Goal: Task Accomplishment & Management: Complete application form

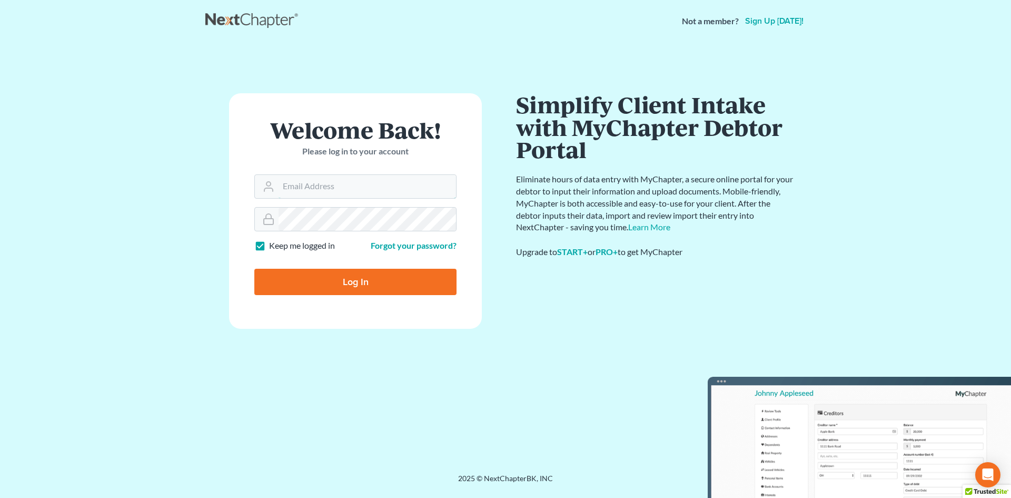
type input "[EMAIL_ADDRESS][DOMAIN_NAME]"
click at [371, 283] on input "Log In" at bounding box center [355, 282] width 202 height 26
type input "Thinking..."
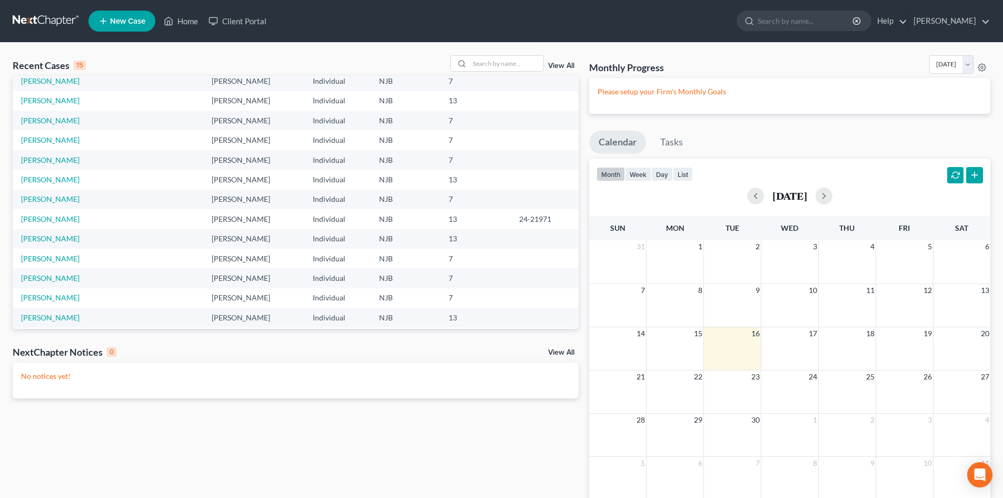
scroll to position [72, 0]
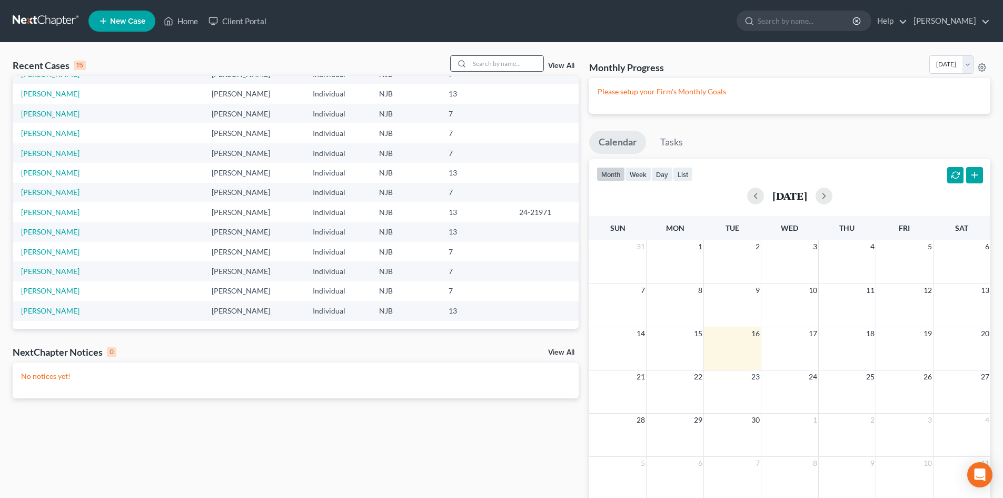
click at [507, 66] on input "search" at bounding box center [507, 63] width 74 height 15
type input "[PERSON_NAME]"
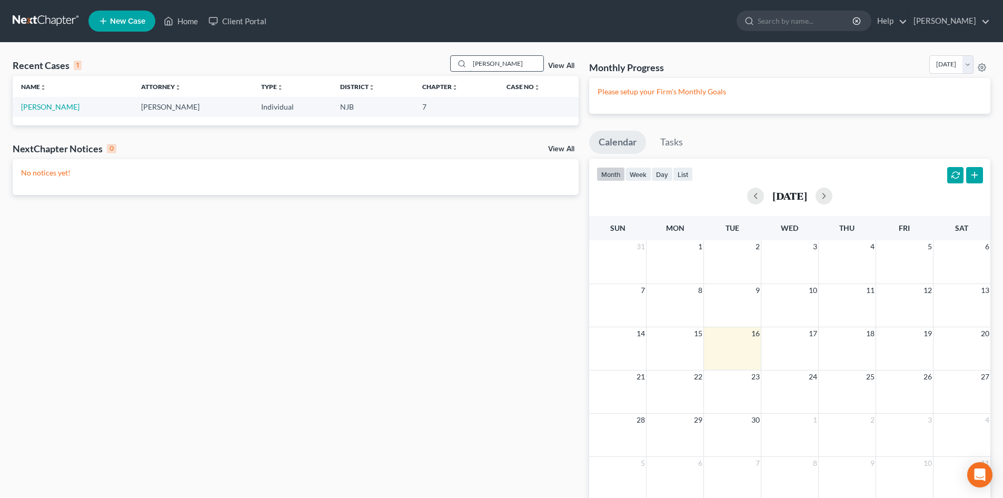
scroll to position [0, 0]
click at [42, 107] on link "Balzano, Terri" at bounding box center [50, 106] width 58 height 9
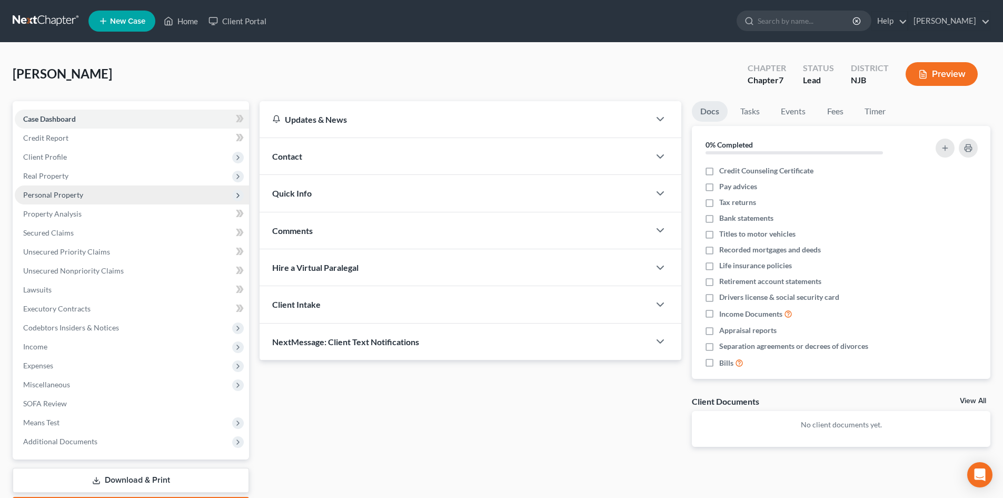
click at [59, 197] on span "Personal Property" at bounding box center [53, 194] width 60 height 9
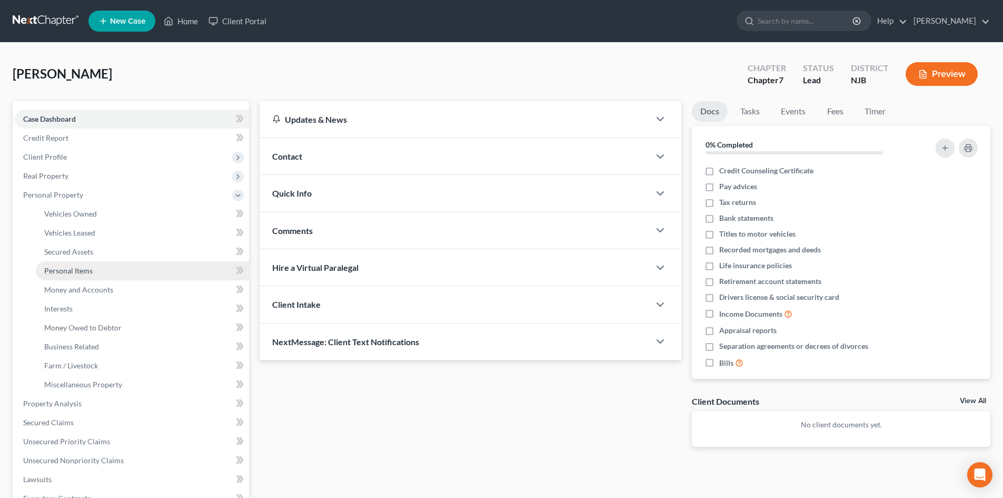
click at [90, 271] on span "Personal Items" at bounding box center [68, 270] width 48 height 9
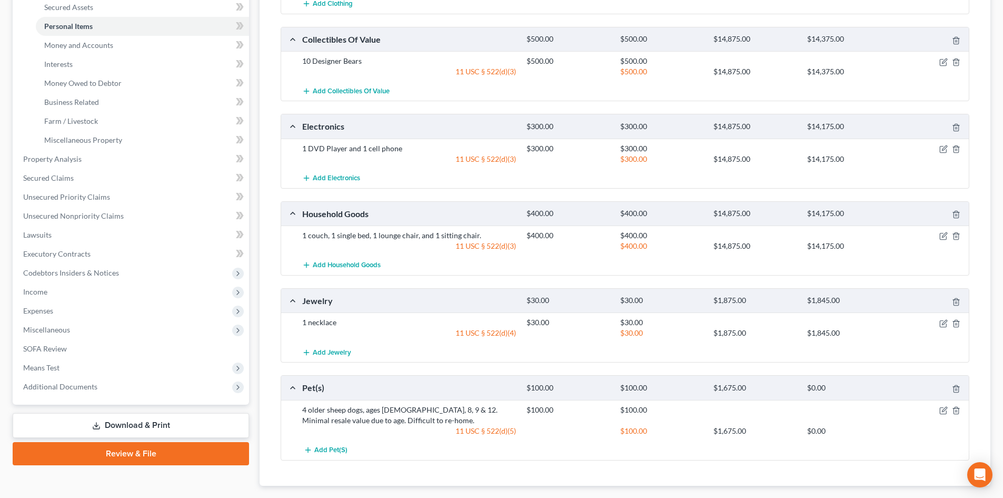
scroll to position [263, 0]
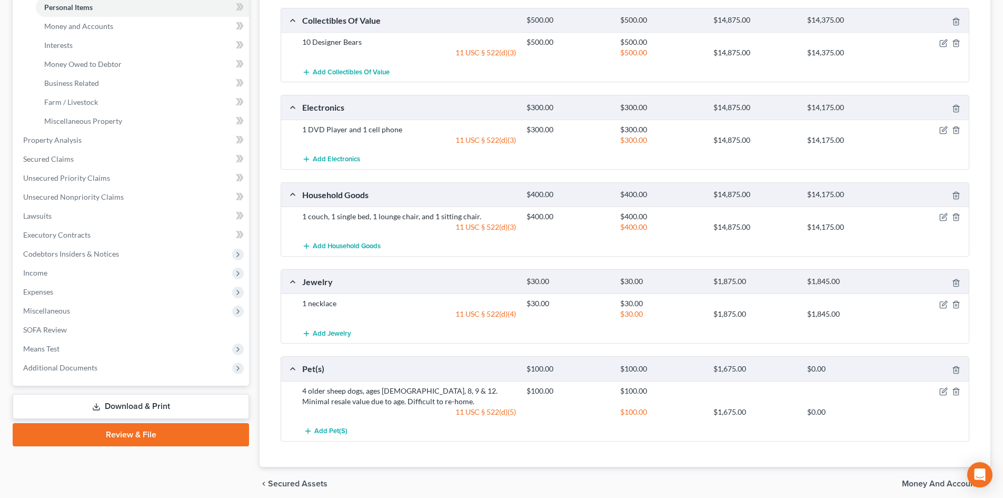
click at [920, 484] on span "Money and Accounts" at bounding box center [942, 483] width 80 height 8
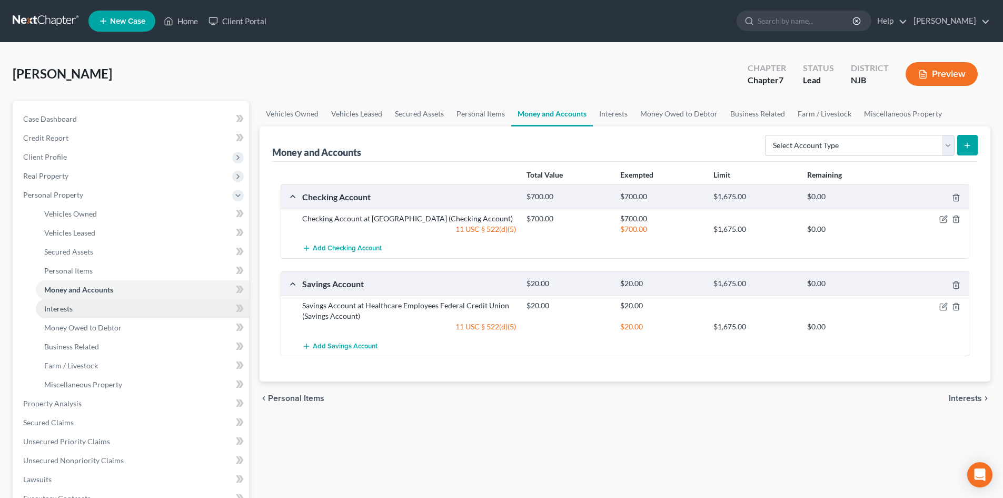
click at [76, 309] on link "Interests" at bounding box center [142, 308] width 213 height 19
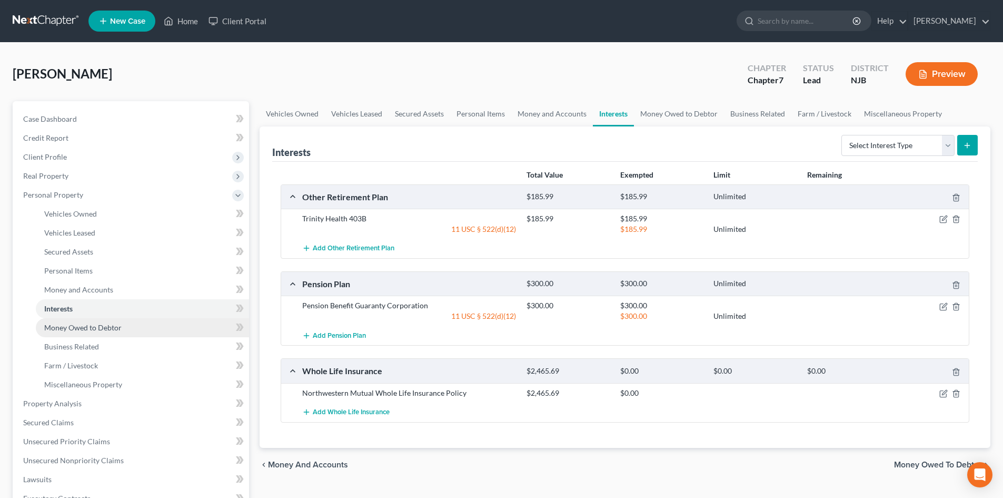
click at [80, 323] on span "Money Owed to Debtor" at bounding box center [82, 327] width 77 height 9
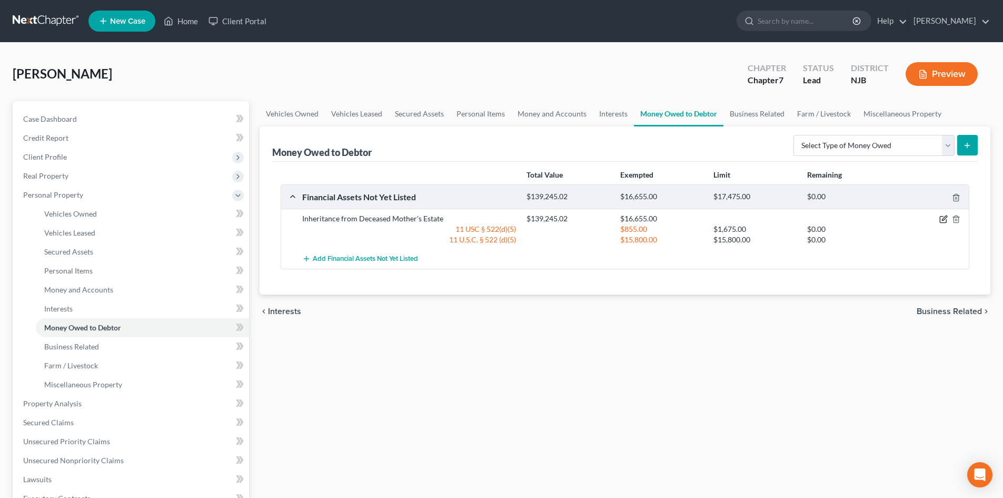
click at [941, 217] on icon "button" at bounding box center [943, 219] width 8 height 8
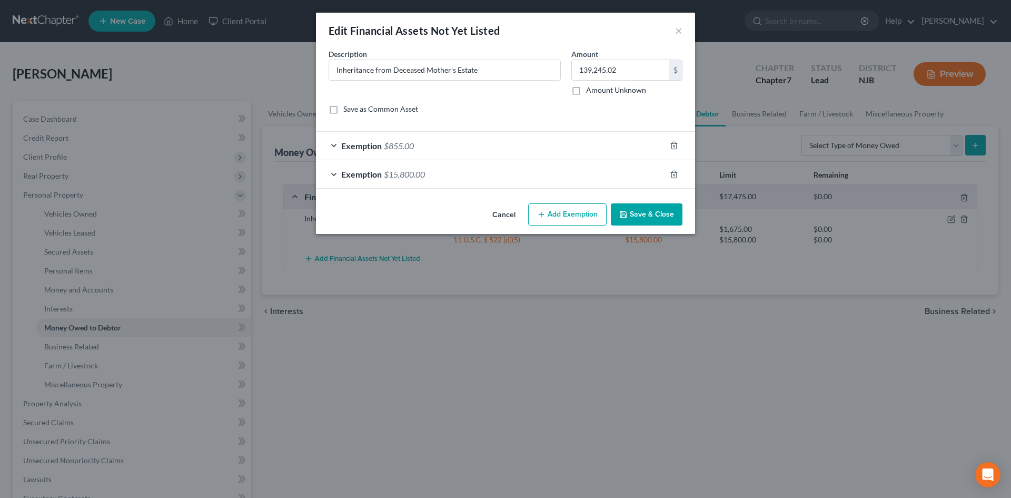
click at [334, 172] on div "Exemption $15,800.00" at bounding box center [491, 174] width 350 height 28
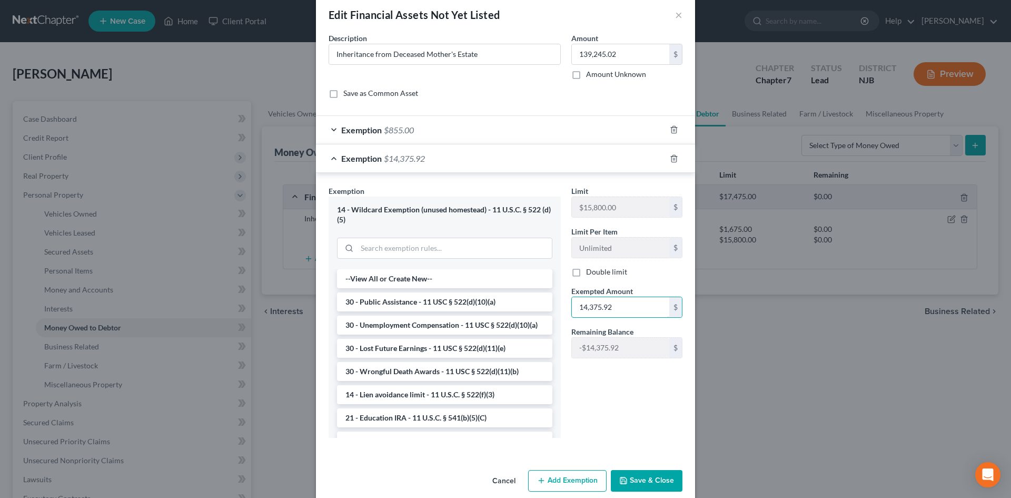
scroll to position [31, 0]
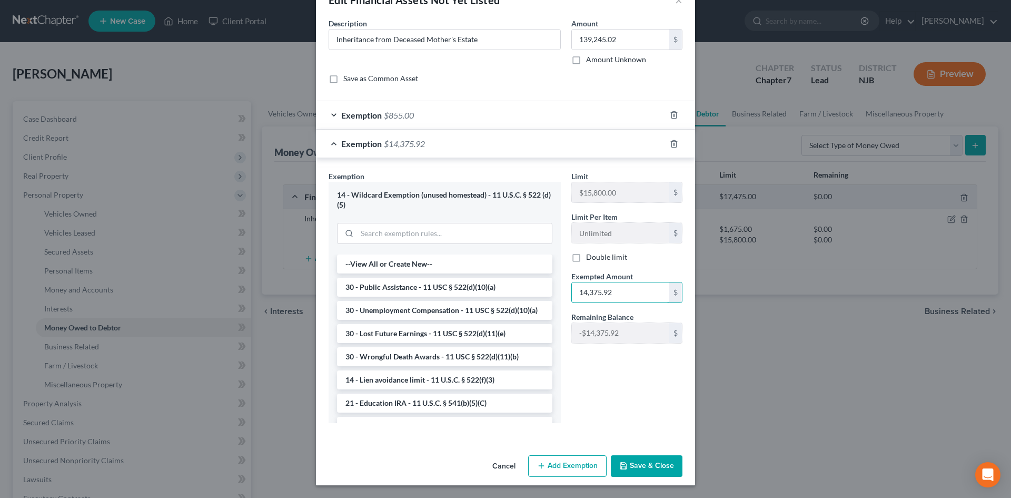
type input "14,375.92"
click at [651, 462] on button "Save & Close" at bounding box center [647, 466] width 72 height 22
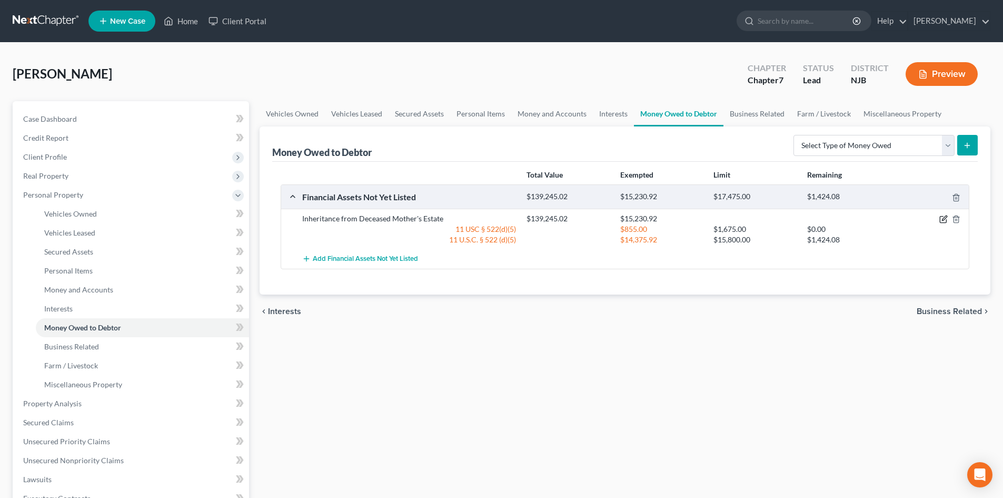
click at [947, 216] on icon "button" at bounding box center [943, 219] width 8 height 8
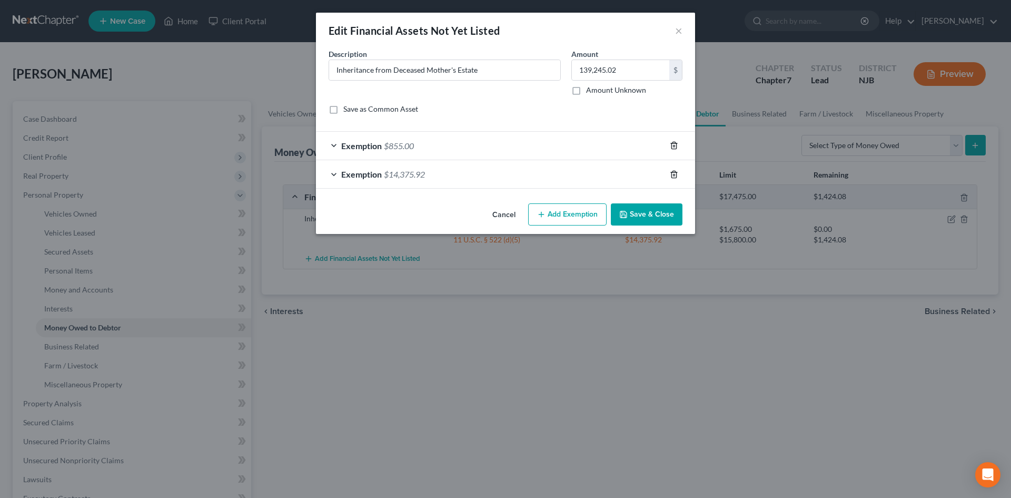
click at [674, 143] on icon "button" at bounding box center [674, 145] width 8 height 8
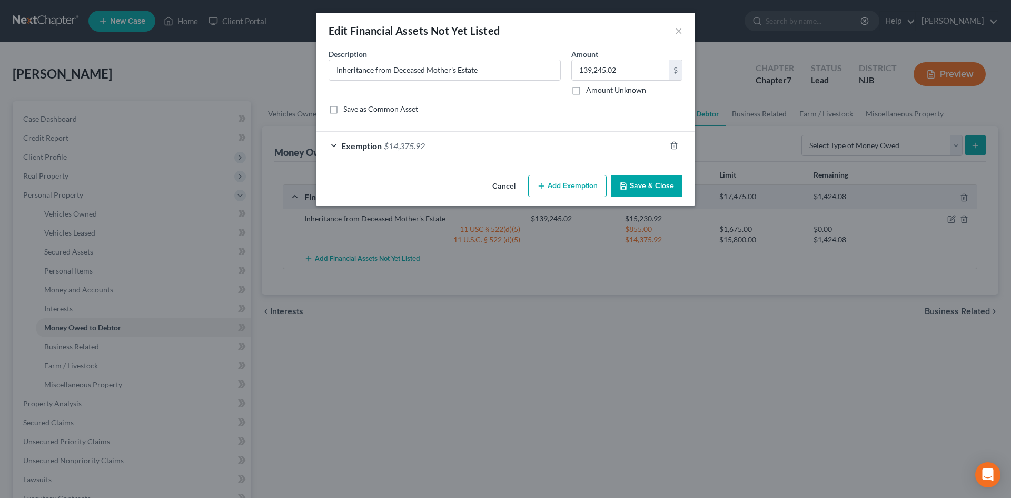
click at [647, 187] on button "Save & Close" at bounding box center [647, 186] width 72 height 22
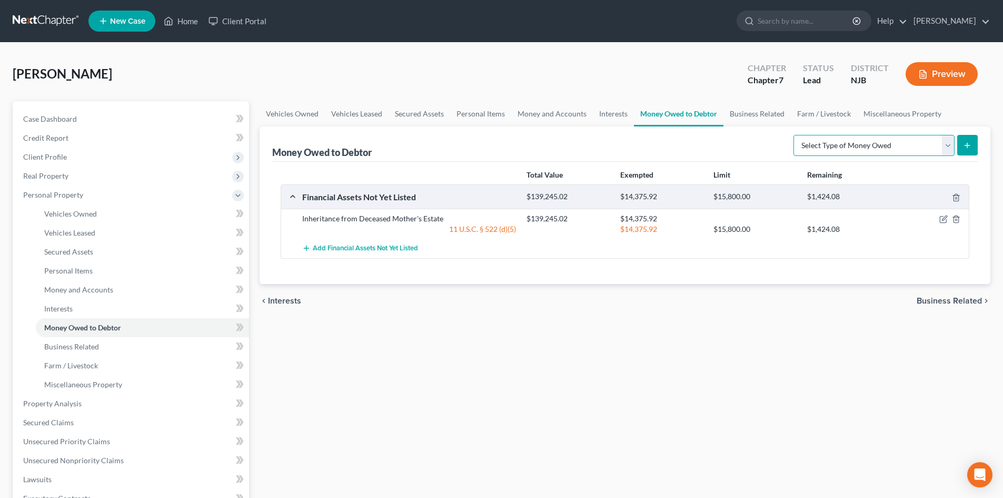
click at [947, 147] on select "Select Type of Money Owed Accounts Receivable Alimony Child Support Claims Agai…" at bounding box center [873, 145] width 161 height 21
select select "expected_tax_refund"
click at [795, 135] on select "Select Type of Money Owed Accounts Receivable Alimony Child Support Claims Agai…" at bounding box center [873, 145] width 161 height 21
click at [968, 142] on icon "submit" at bounding box center [967, 145] width 8 height 8
click at [970, 142] on icon "submit" at bounding box center [967, 145] width 8 height 8
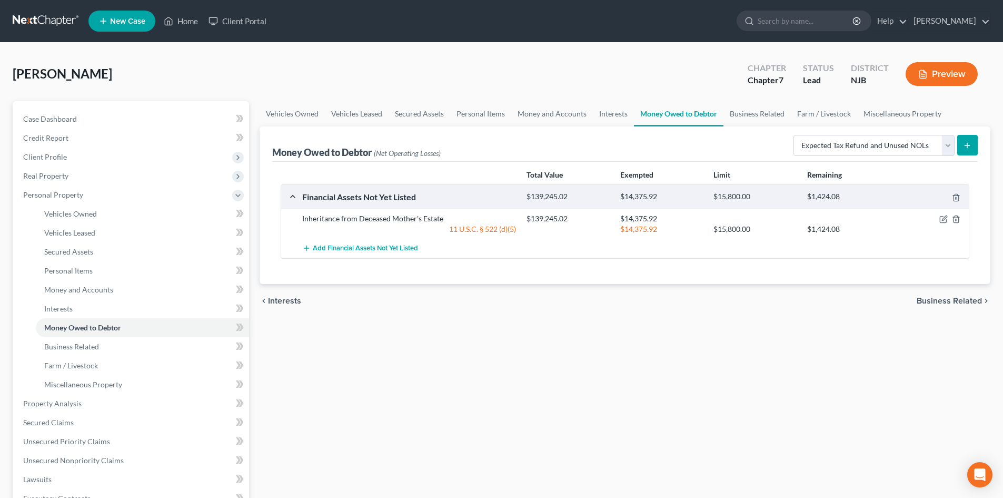
click at [937, 302] on span "Business Related" at bounding box center [949, 300] width 65 height 8
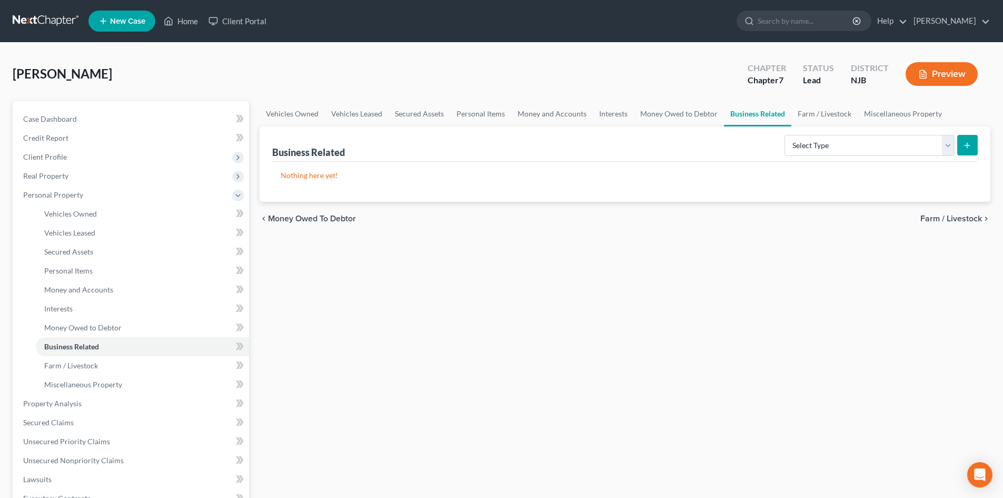
click at [323, 221] on span "Money Owed to Debtor" at bounding box center [312, 218] width 88 height 8
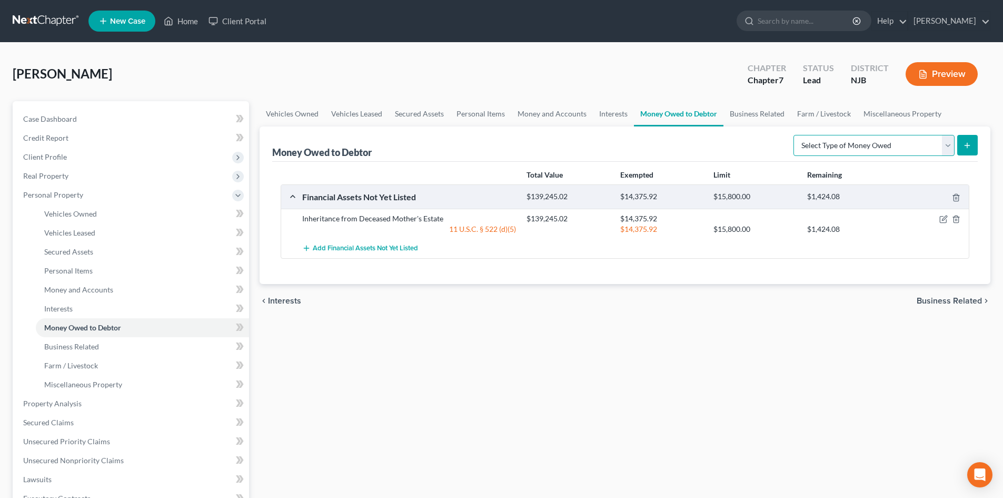
click at [947, 144] on select "Select Type of Money Owed Accounts Receivable Alimony Child Support Claims Agai…" at bounding box center [873, 145] width 161 height 21
select select "expected_tax_refund"
click at [795, 135] on select "Select Type of Money Owed Accounts Receivable Alimony Child Support Claims Agai…" at bounding box center [873, 145] width 161 height 21
click at [968, 147] on icon "submit" at bounding box center [967, 145] width 8 height 8
select select "0"
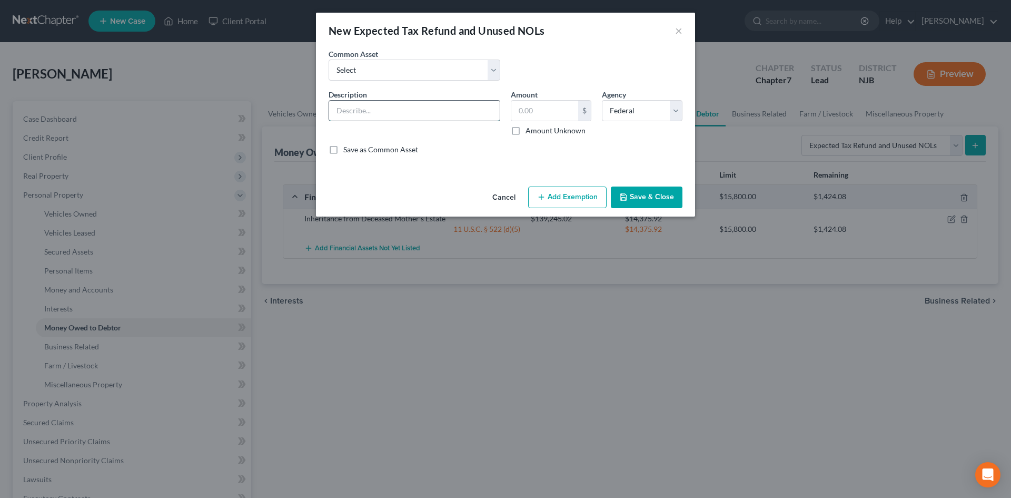
click at [423, 111] on input "text" at bounding box center [414, 111] width 171 height 20
type input "2024 Federal Tax Refund"
click at [549, 108] on input "text" at bounding box center [544, 111] width 67 height 20
type input "229.08"
click at [569, 200] on button "Add Exemption" at bounding box center [567, 197] width 78 height 22
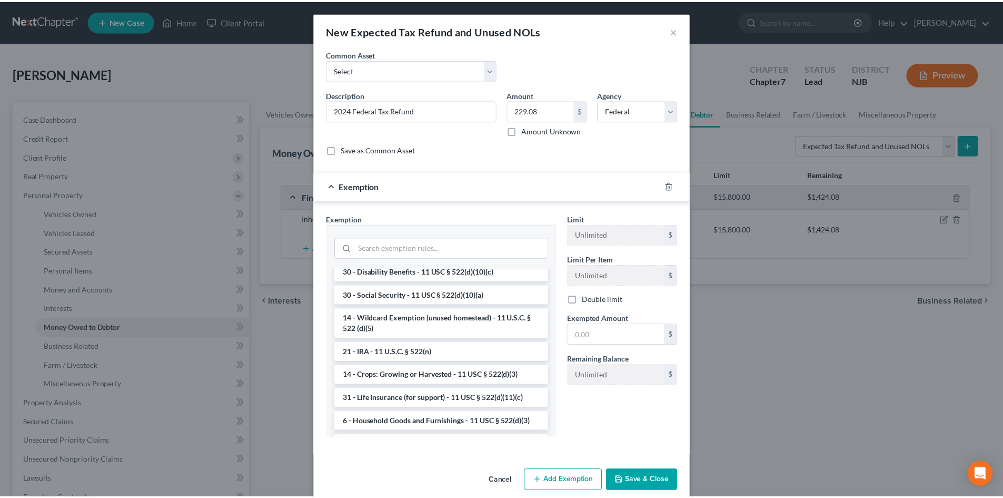
scroll to position [583, 0]
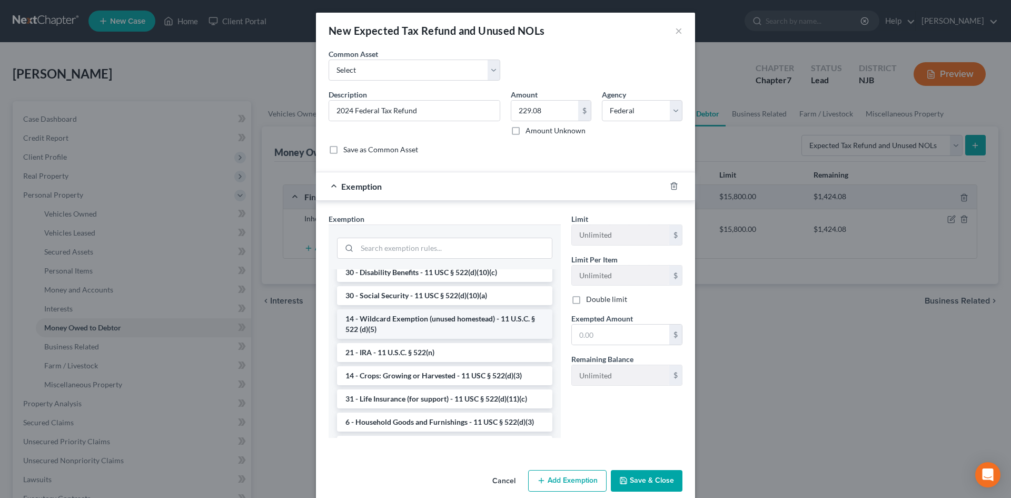
click at [460, 339] on li "14 - Wildcard Exemption (unused homestead) - 11 U.S.C. § 522 (d)(5)" at bounding box center [444, 323] width 215 height 29
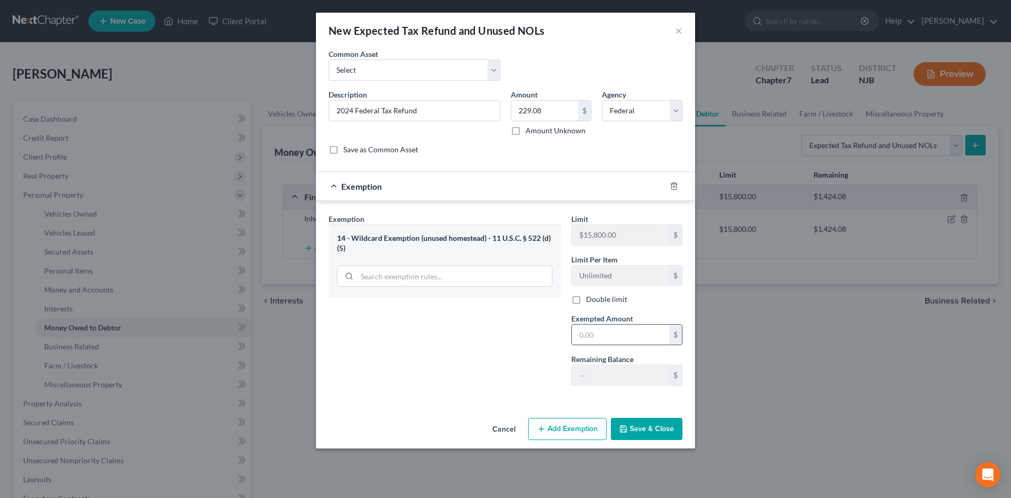
click at [634, 335] on input "text" at bounding box center [620, 334] width 97 height 20
type input "229.08"
click at [639, 430] on button "Save & Close" at bounding box center [647, 429] width 72 height 22
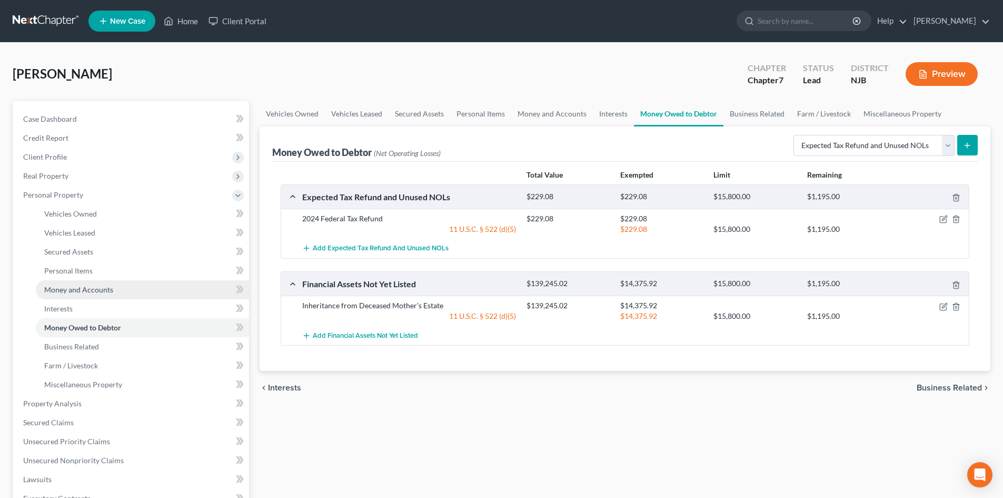
click at [105, 291] on span "Money and Accounts" at bounding box center [78, 289] width 69 height 9
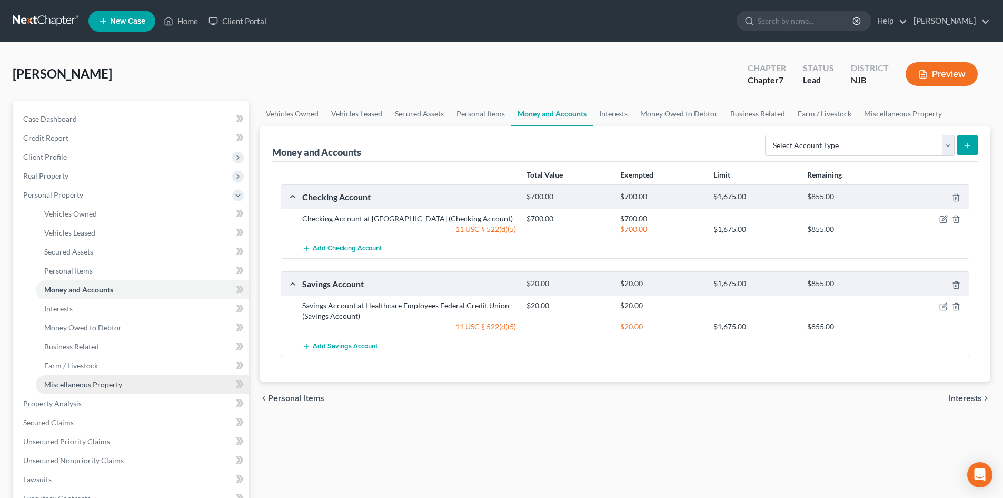
click at [72, 381] on span "Miscellaneous Property" at bounding box center [83, 384] width 78 height 9
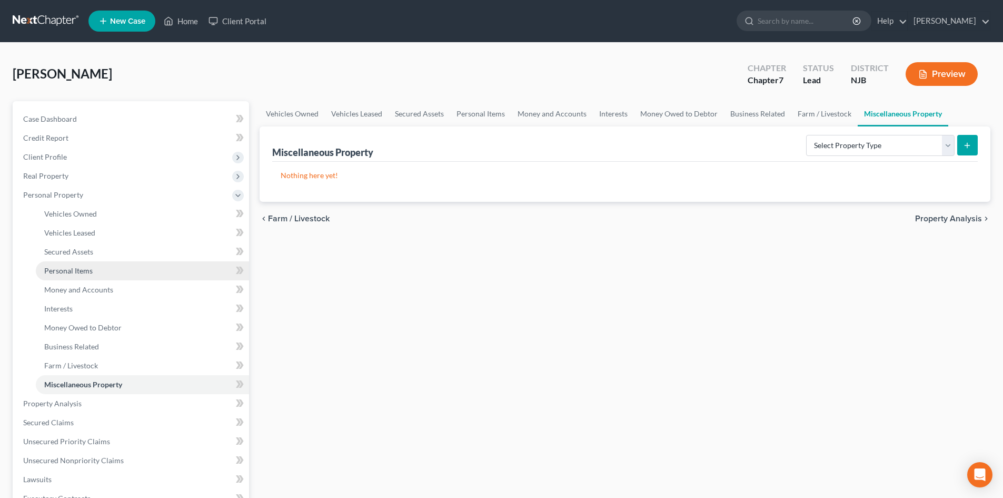
click at [71, 263] on link "Personal Items" at bounding box center [142, 270] width 213 height 19
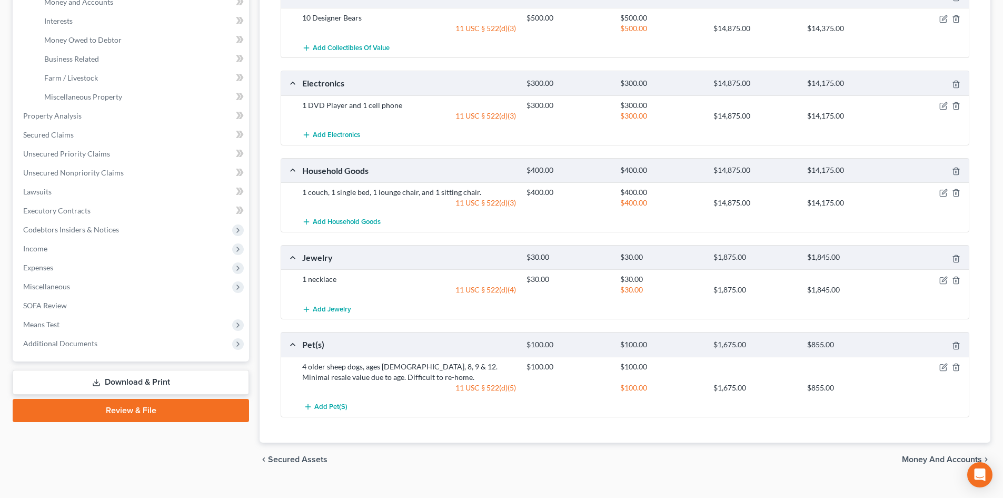
scroll to position [306, 0]
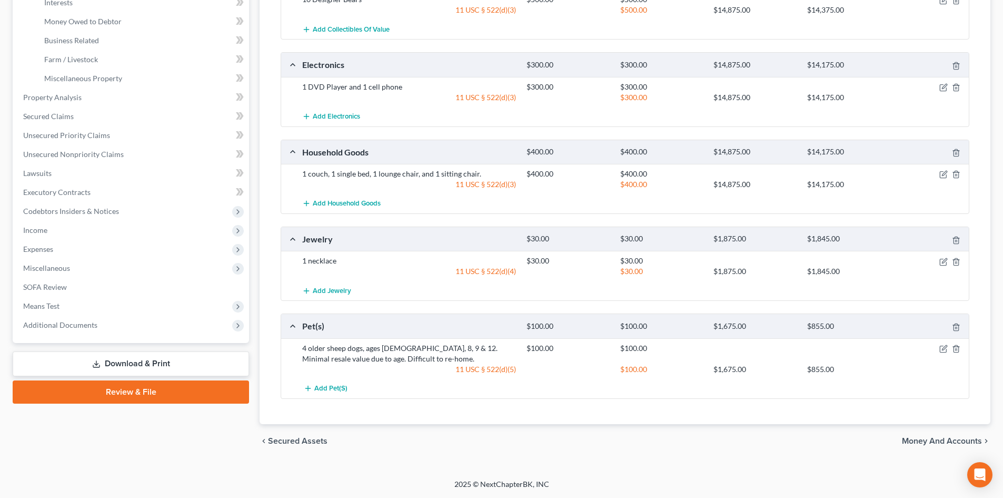
click at [179, 365] on link "Download & Print" at bounding box center [131, 363] width 236 height 25
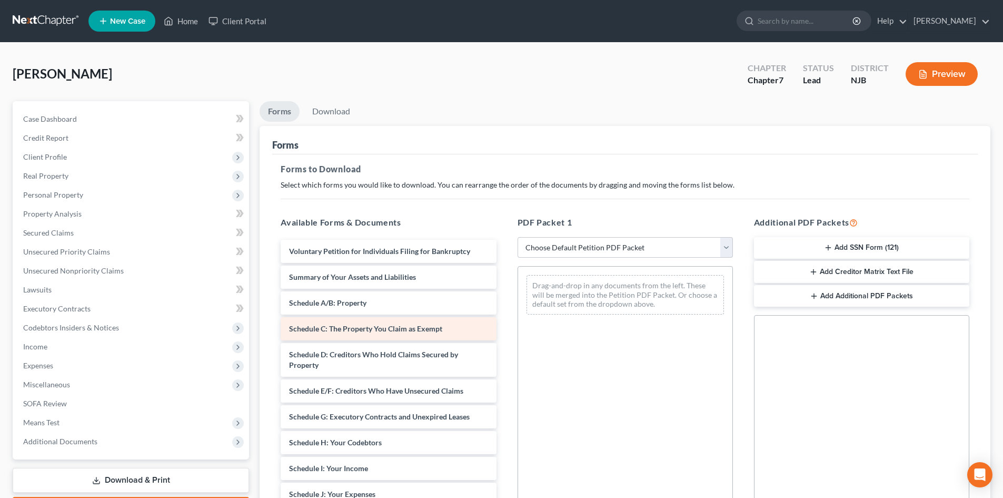
click at [368, 322] on div "Voluntary Petition for Individuals Filing for Bankruptcy Summary of Your Assets…" at bounding box center [388, 492] width 232 height 504
click at [727, 241] on select "Choose Default Petition PDF Packet Complete Bankruptcy Petition (all forms and …" at bounding box center [625, 247] width 215 height 21
select select "2"
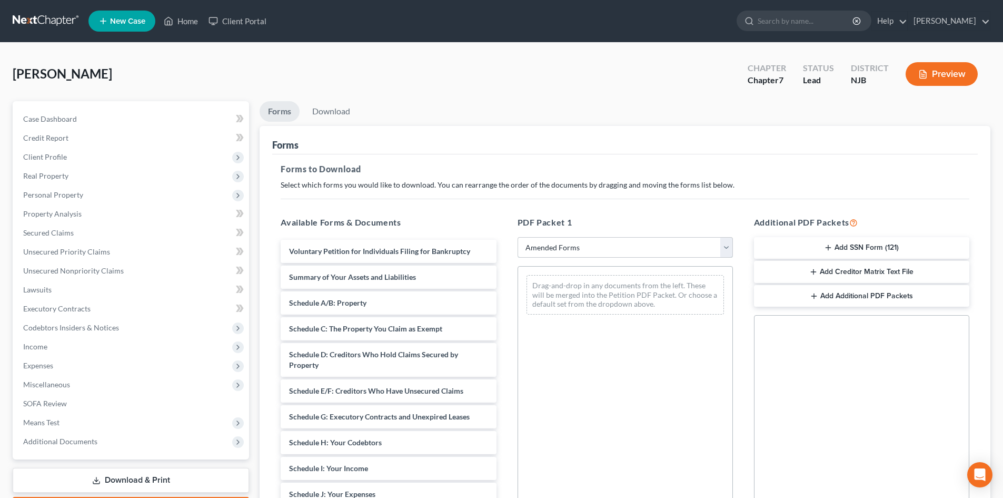
click at [518, 237] on select "Choose Default Petition PDF Packet Complete Bankruptcy Petition (all forms and …" at bounding box center [625, 247] width 215 height 21
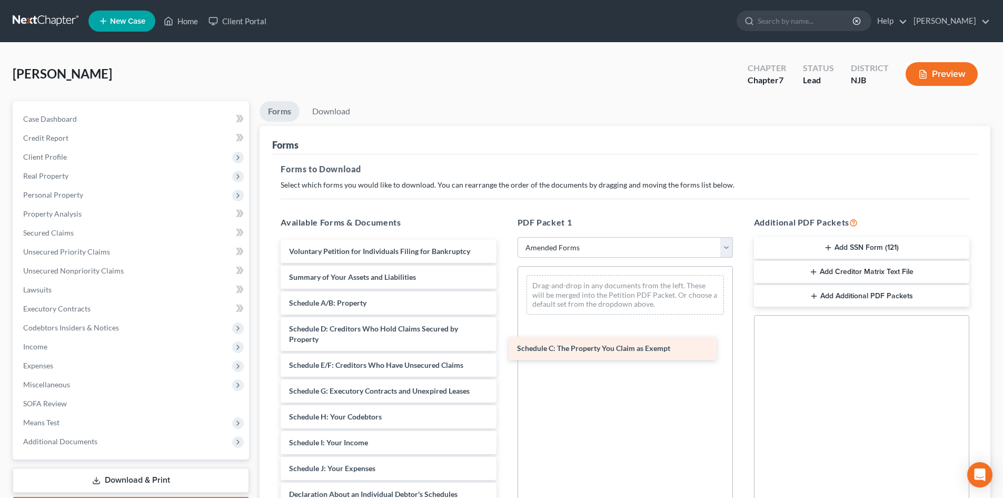
drag, startPoint x: 359, startPoint y: 327, endPoint x: 587, endPoint y: 346, distance: 228.8
click at [504, 346] on div "Schedule C: The Property You Claim as Exempt Voluntary Petition for Individuals…" at bounding box center [388, 479] width 232 height 478
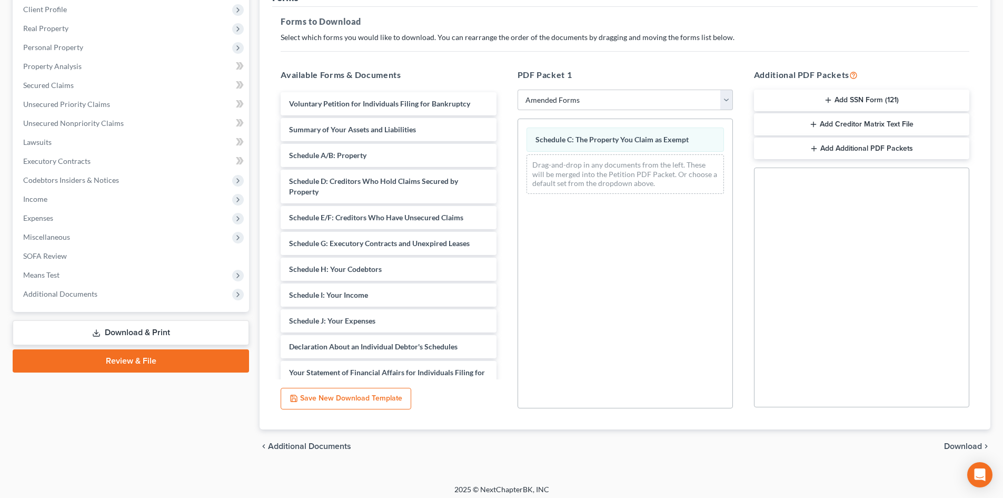
click at [951, 445] on span "Download" at bounding box center [963, 446] width 38 height 8
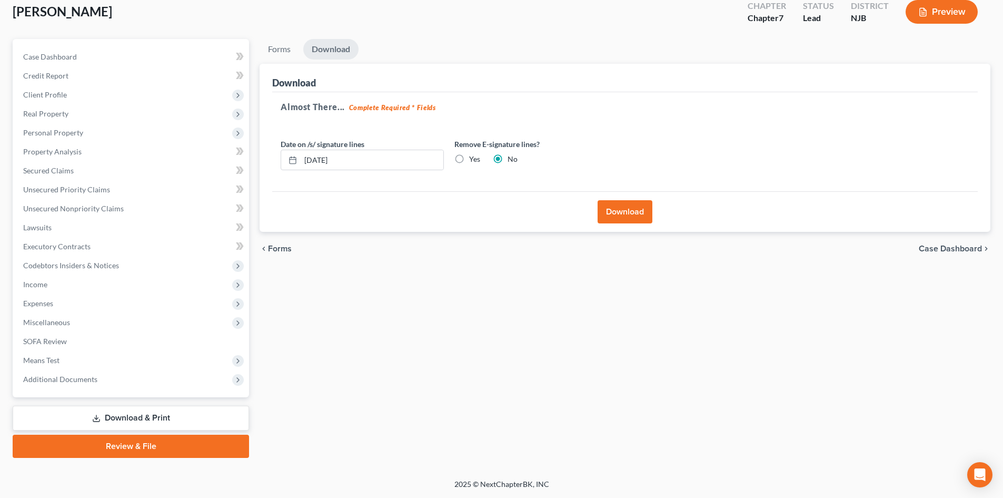
click at [619, 210] on button "Download" at bounding box center [625, 211] width 55 height 23
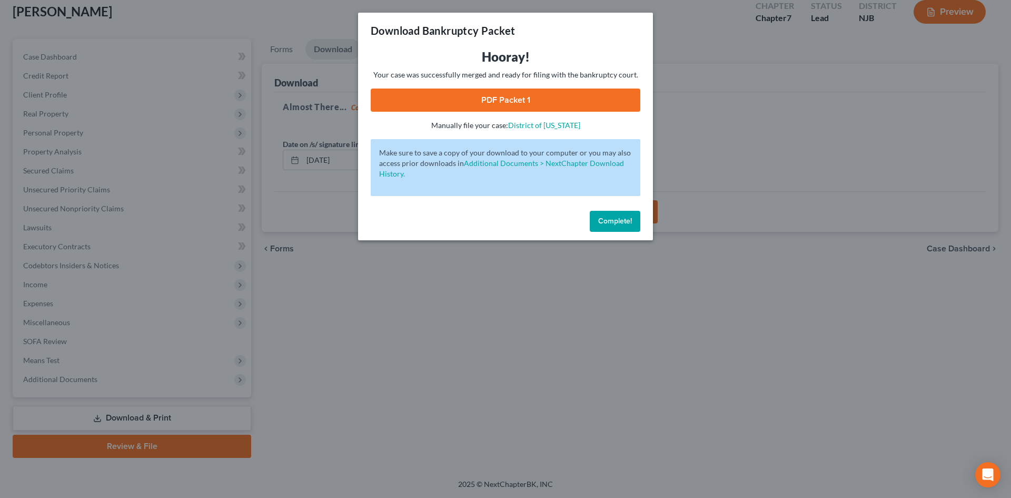
drag, startPoint x: 500, startPoint y: 82, endPoint x: 497, endPoint y: 86, distance: 5.7
click at [500, 82] on div "Hooray! Your case was successfully merged and ready for filing with the bankrup…" at bounding box center [506, 89] width 270 height 82
click at [504, 106] on link "PDF Packet 1" at bounding box center [506, 99] width 270 height 23
click at [617, 222] on span "Complete!" at bounding box center [615, 220] width 34 height 9
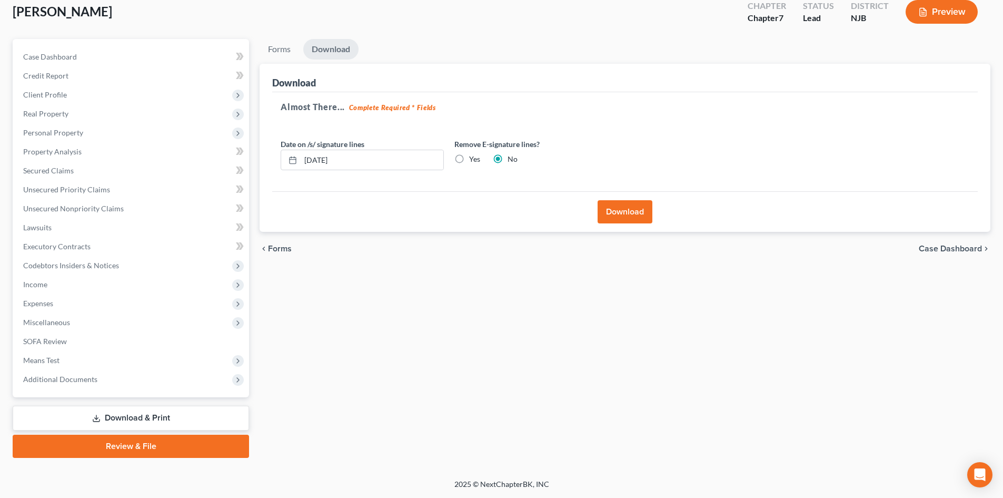
click at [157, 425] on link "Download & Print" at bounding box center [131, 417] width 236 height 25
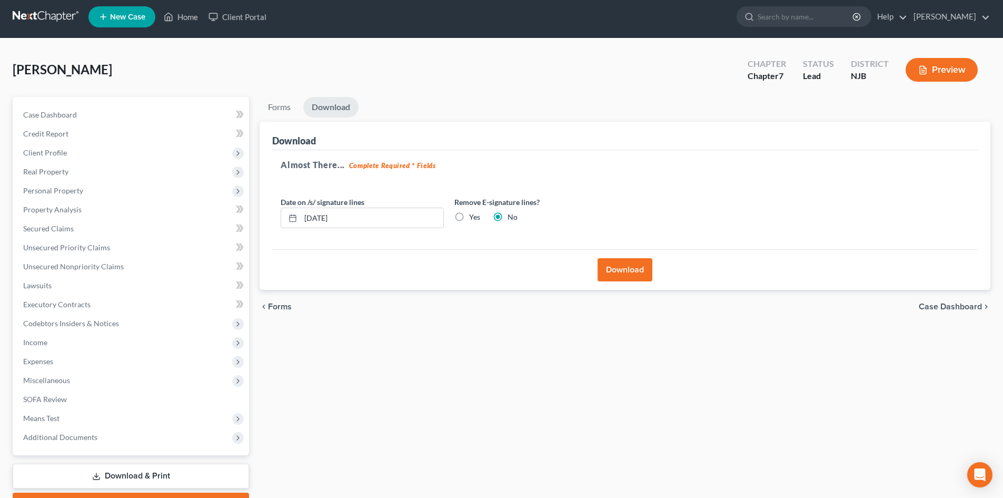
scroll to position [0, 0]
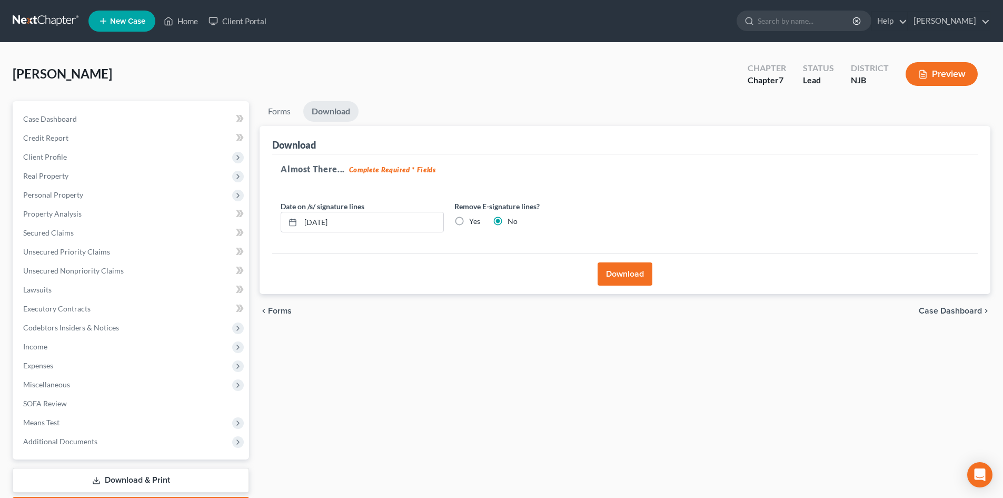
click at [941, 315] on span "Case Dashboard" at bounding box center [950, 310] width 63 height 8
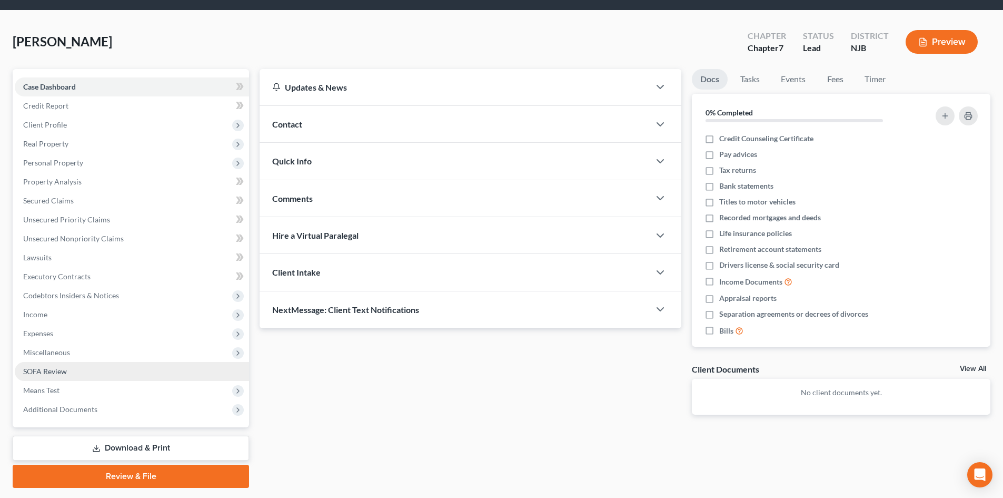
scroll to position [62, 0]
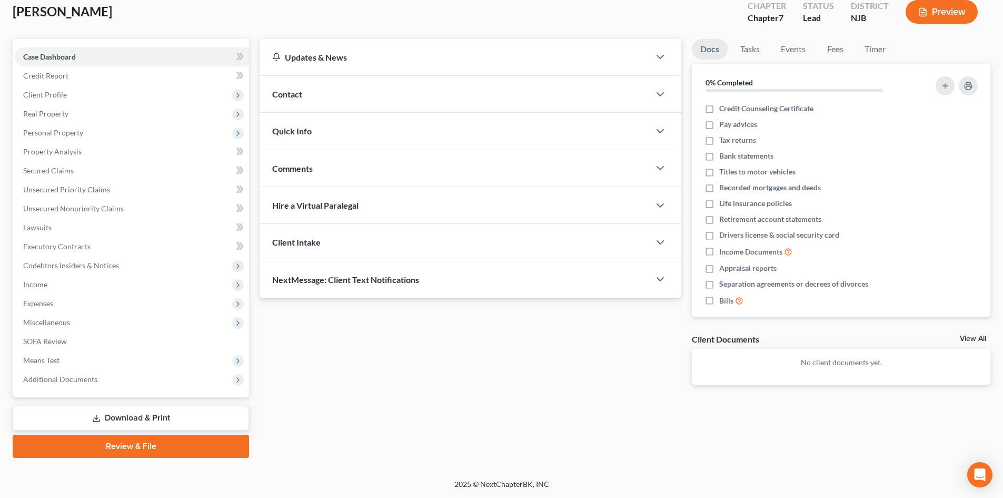
drag, startPoint x: 134, startPoint y: 416, endPoint x: 151, endPoint y: 426, distance: 19.8
click at [134, 416] on link "Download & Print" at bounding box center [131, 417] width 236 height 25
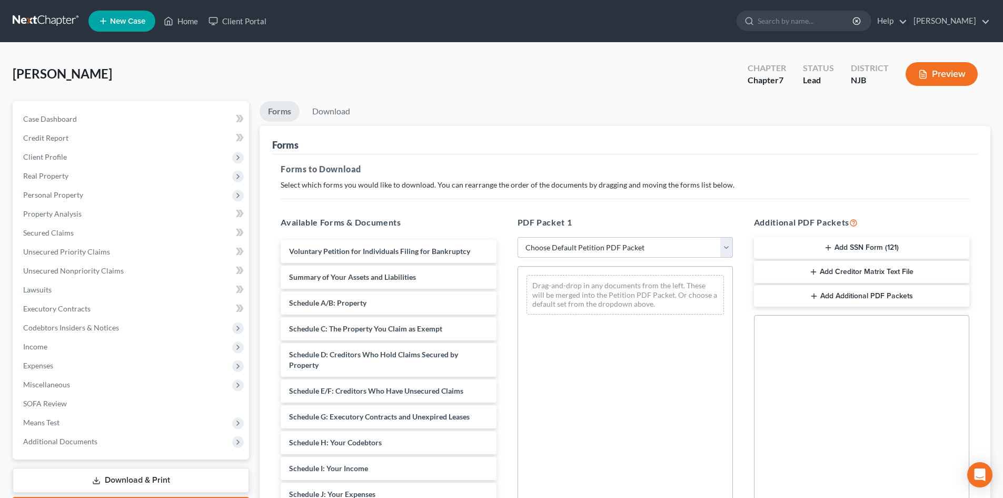
drag, startPoint x: 669, startPoint y: 239, endPoint x: 659, endPoint y: 238, distance: 10.1
click at [669, 239] on select "Choose Default Petition PDF Packet Complete Bankruptcy Petition (all forms and …" at bounding box center [625, 247] width 215 height 21
select select "2"
click at [518, 237] on select "Choose Default Petition PDF Packet Complete Bankruptcy Petition (all forms and …" at bounding box center [625, 247] width 215 height 21
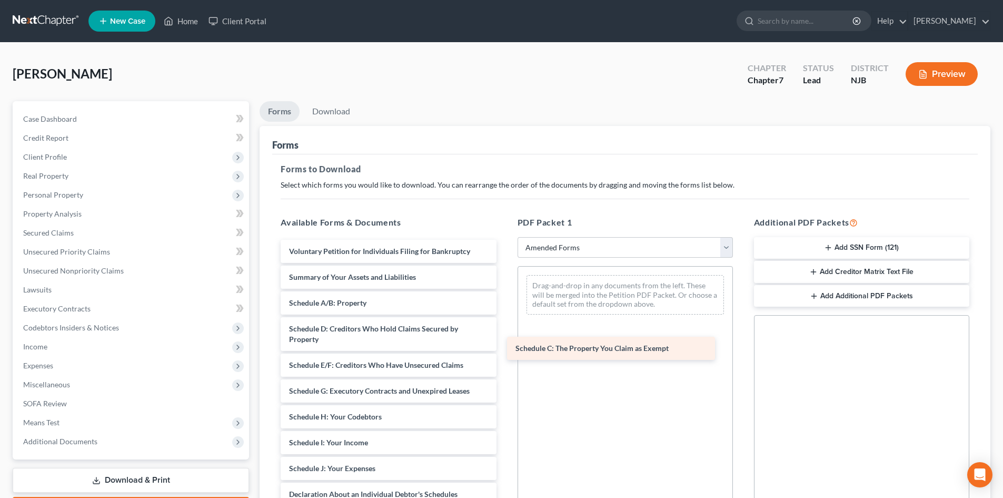
drag, startPoint x: 411, startPoint y: 326, endPoint x: 637, endPoint y: 346, distance: 227.2
click at [504, 346] on div "Schedule C: The Property You Claim as Exempt Voluntary Petition for Individuals…" at bounding box center [388, 479] width 232 height 478
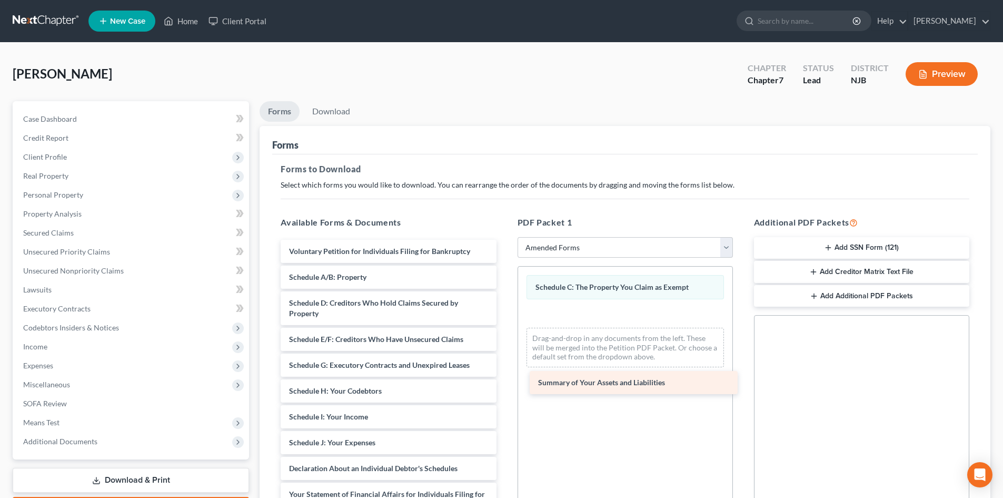
drag, startPoint x: 395, startPoint y: 282, endPoint x: 644, endPoint y: 387, distance: 270.4
click at [504, 387] on div "Summary of Your Assets and Liabilities Voluntary Petition for Individuals Filin…" at bounding box center [388, 466] width 232 height 452
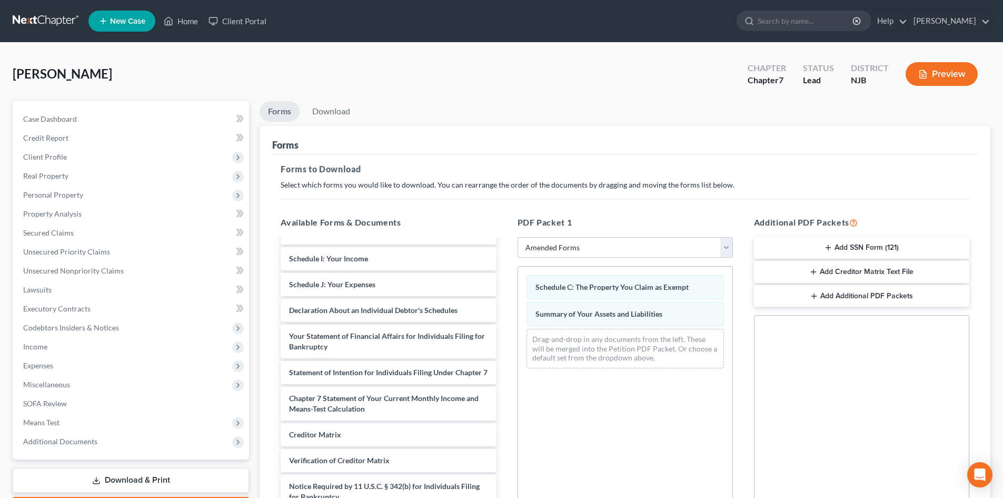
scroll to position [153, 0]
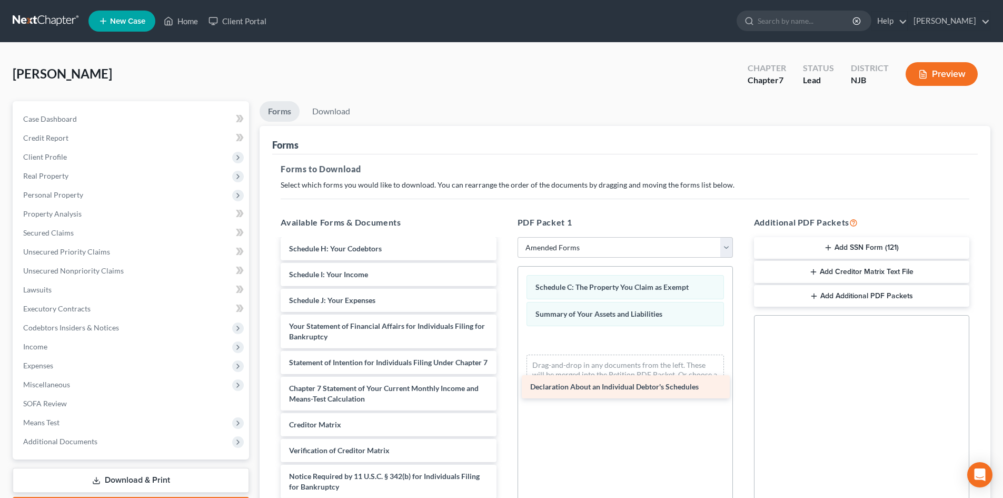
drag, startPoint x: 387, startPoint y: 312, endPoint x: 629, endPoint y: 389, distance: 252.9
click at [504, 389] on div "Declaration About an Individual Debtor's Schedules Voluntary Petition for Indiv…" at bounding box center [388, 310] width 232 height 426
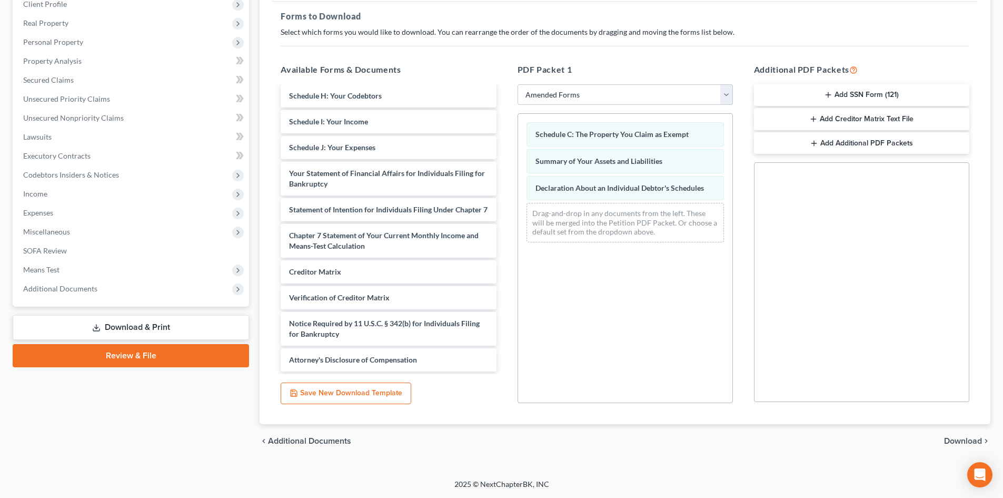
click at [949, 436] on span "Download" at bounding box center [963, 440] width 38 height 8
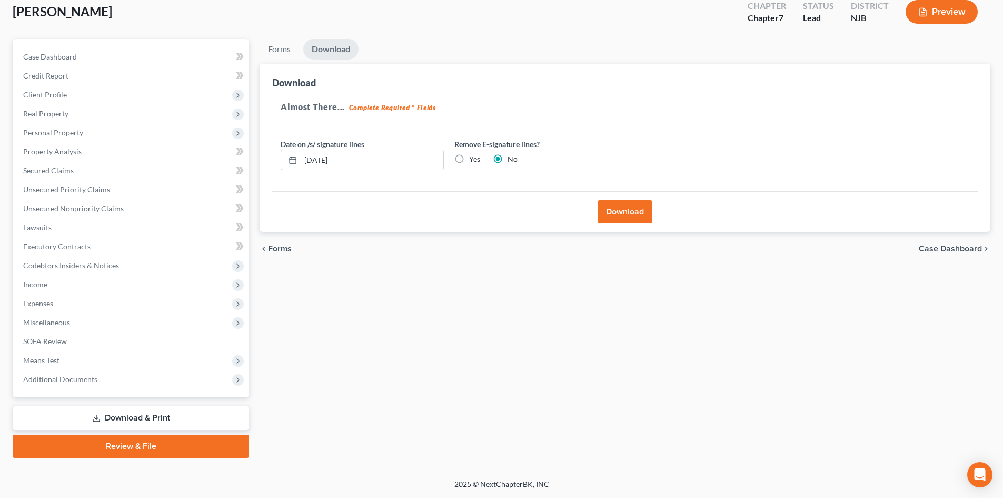
scroll to position [62, 0]
drag, startPoint x: 618, startPoint y: 213, endPoint x: 625, endPoint y: 214, distance: 7.9
click at [618, 213] on button "Download" at bounding box center [625, 211] width 55 height 23
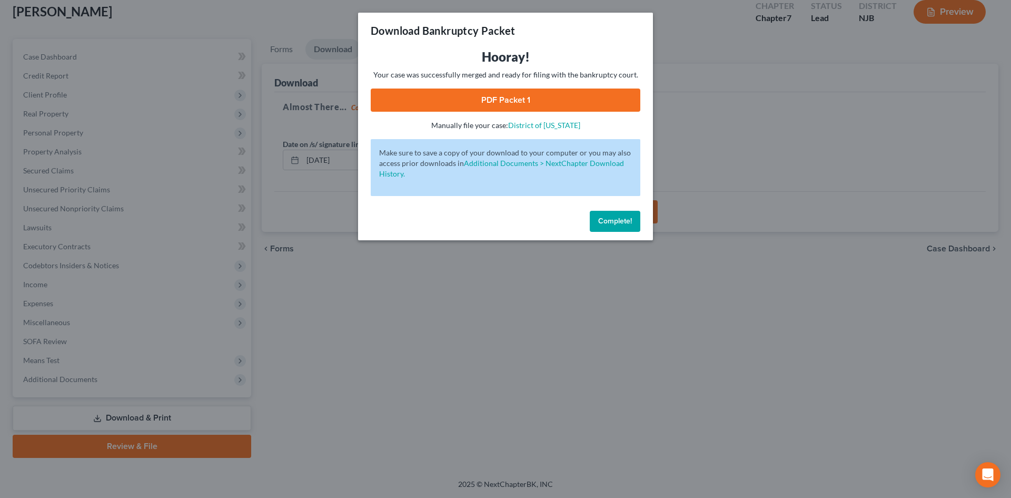
click at [500, 102] on link "PDF Packet 1" at bounding box center [506, 99] width 270 height 23
click at [611, 211] on button "Complete!" at bounding box center [615, 221] width 51 height 21
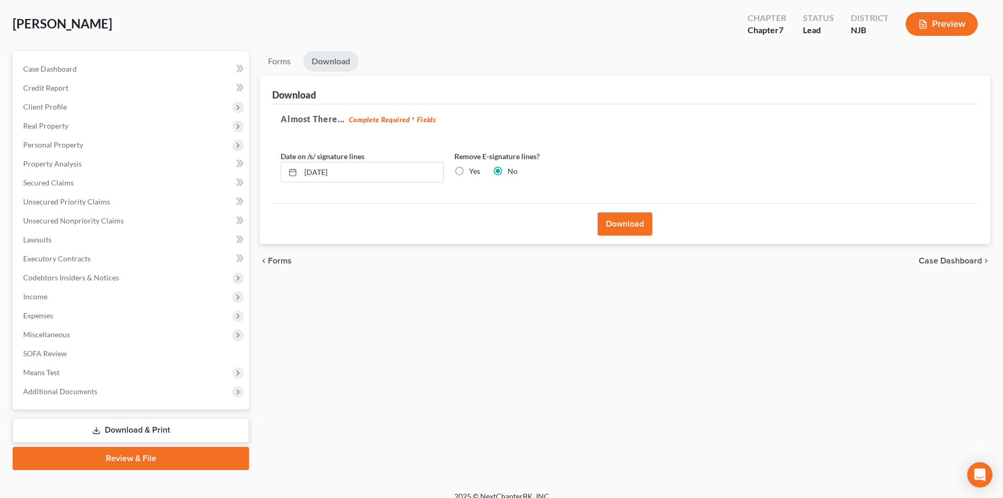
scroll to position [0, 0]
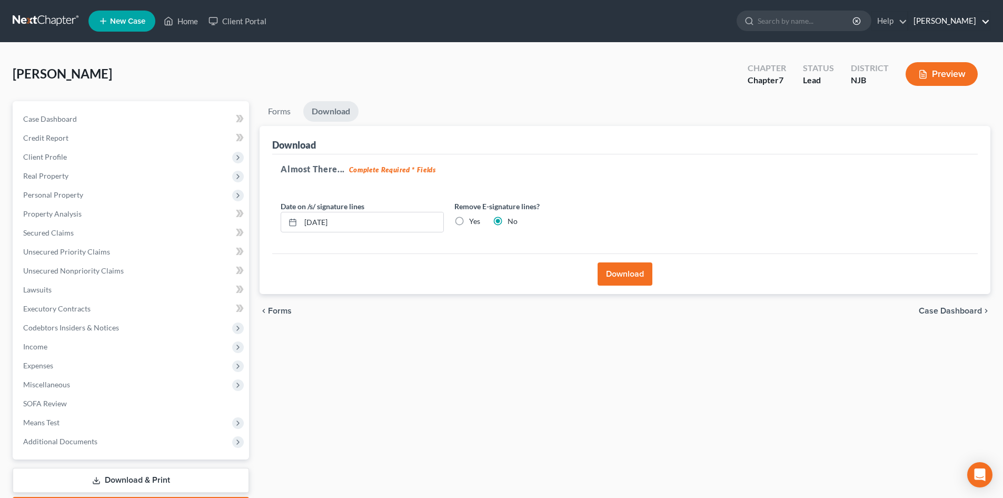
click at [983, 16] on link "Victor Druziako" at bounding box center [949, 21] width 82 height 19
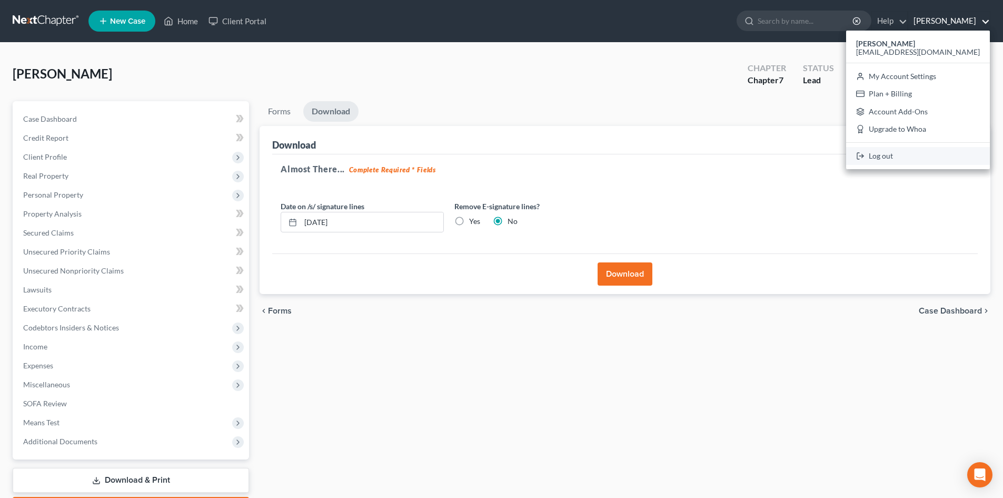
click at [921, 153] on link "Log out" at bounding box center [918, 156] width 144 height 18
